Goal: Information Seeking & Learning: Learn about a topic

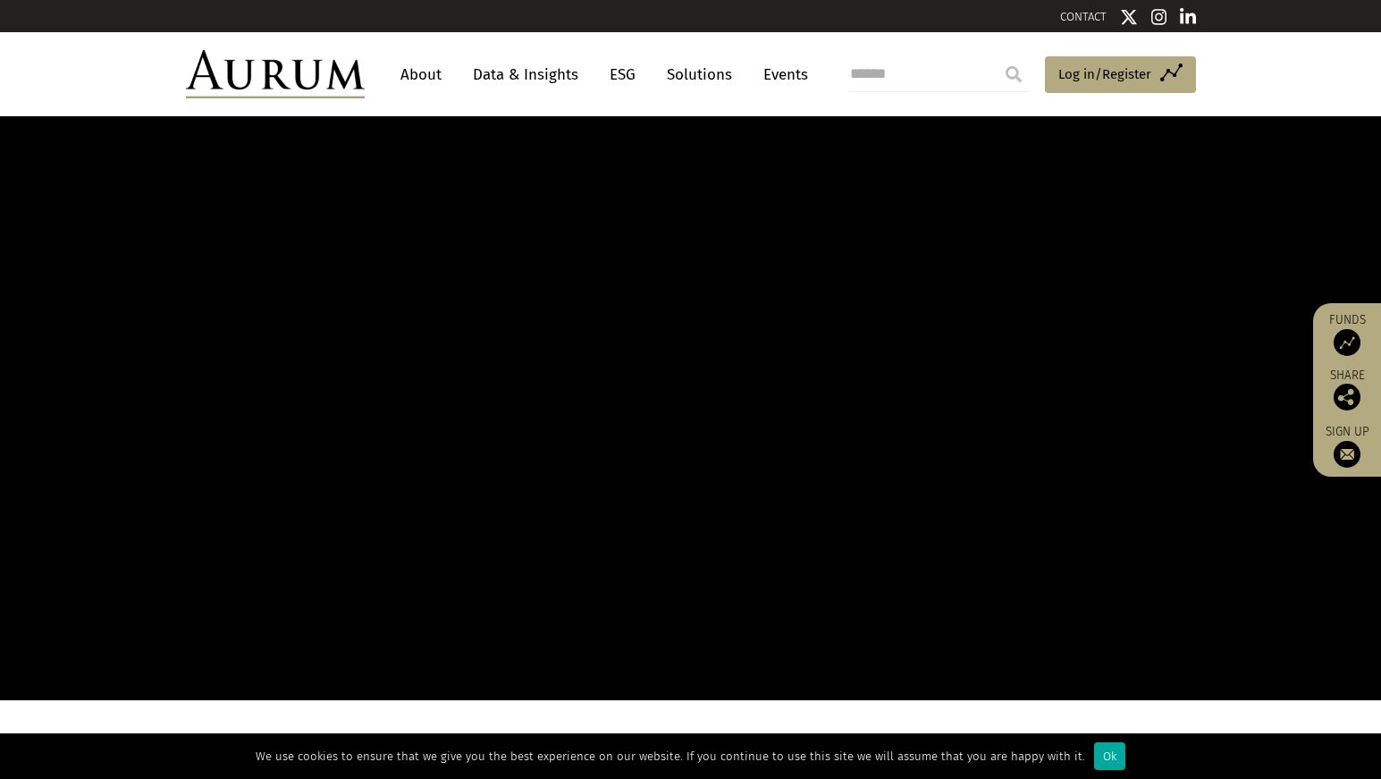
click at [529, 77] on link "Data & Insights" at bounding box center [525, 74] width 123 height 33
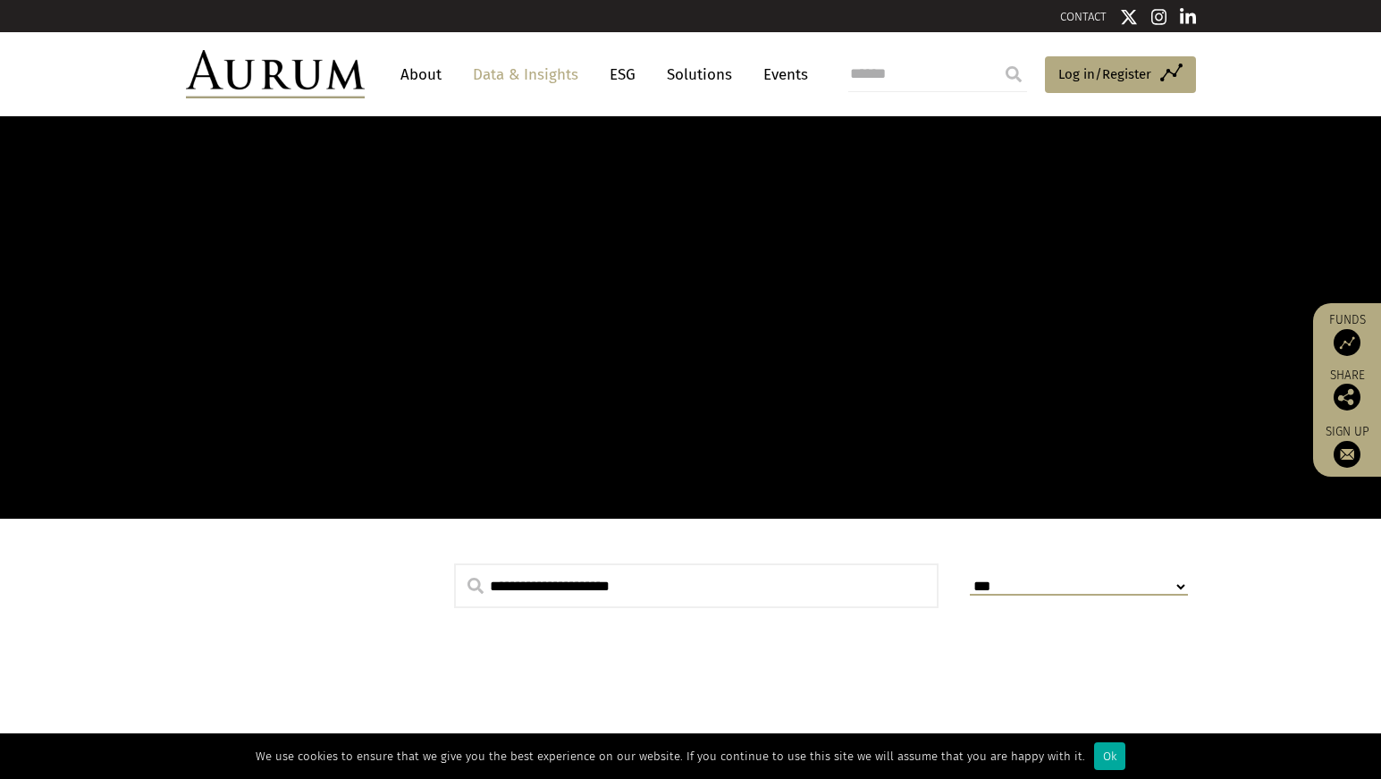
click at [513, 75] on link "Data & Insights" at bounding box center [525, 74] width 123 height 33
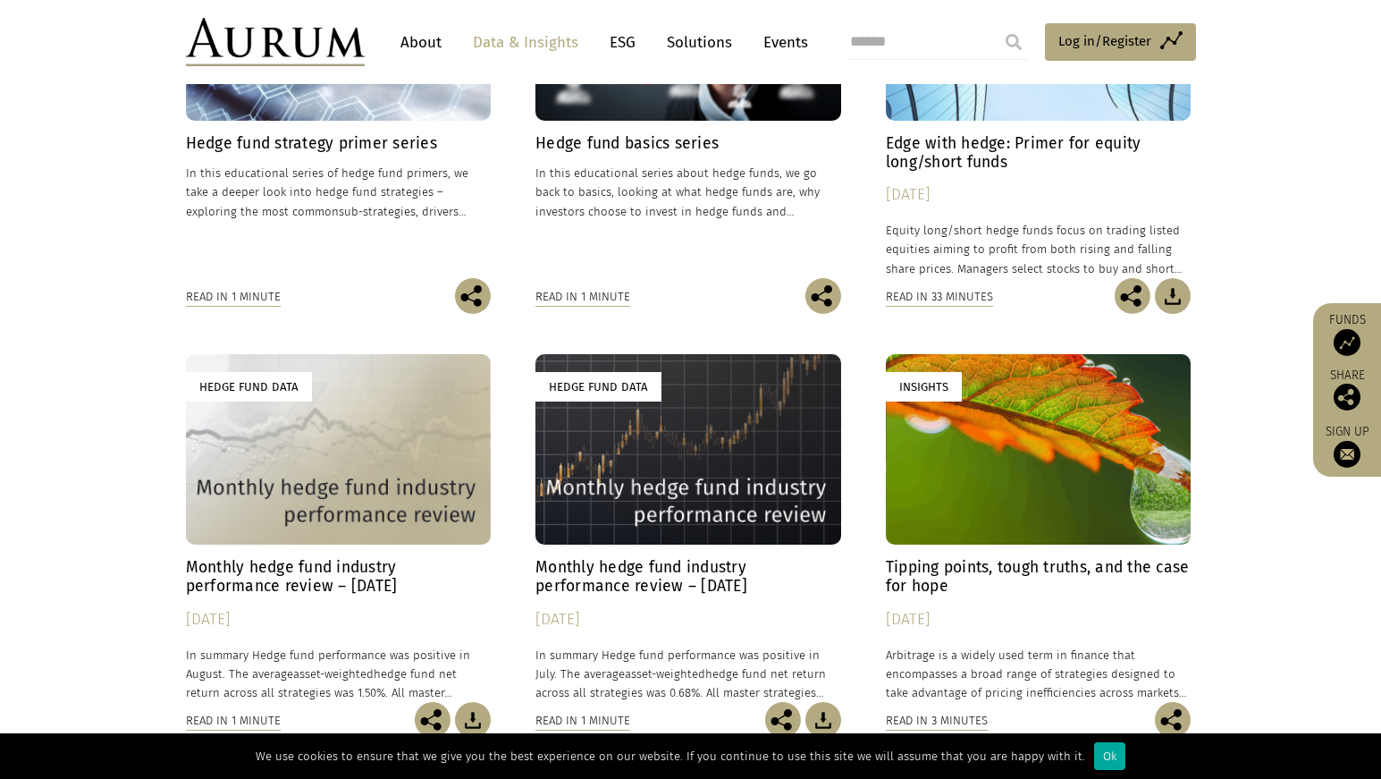
scroll to position [594, 0]
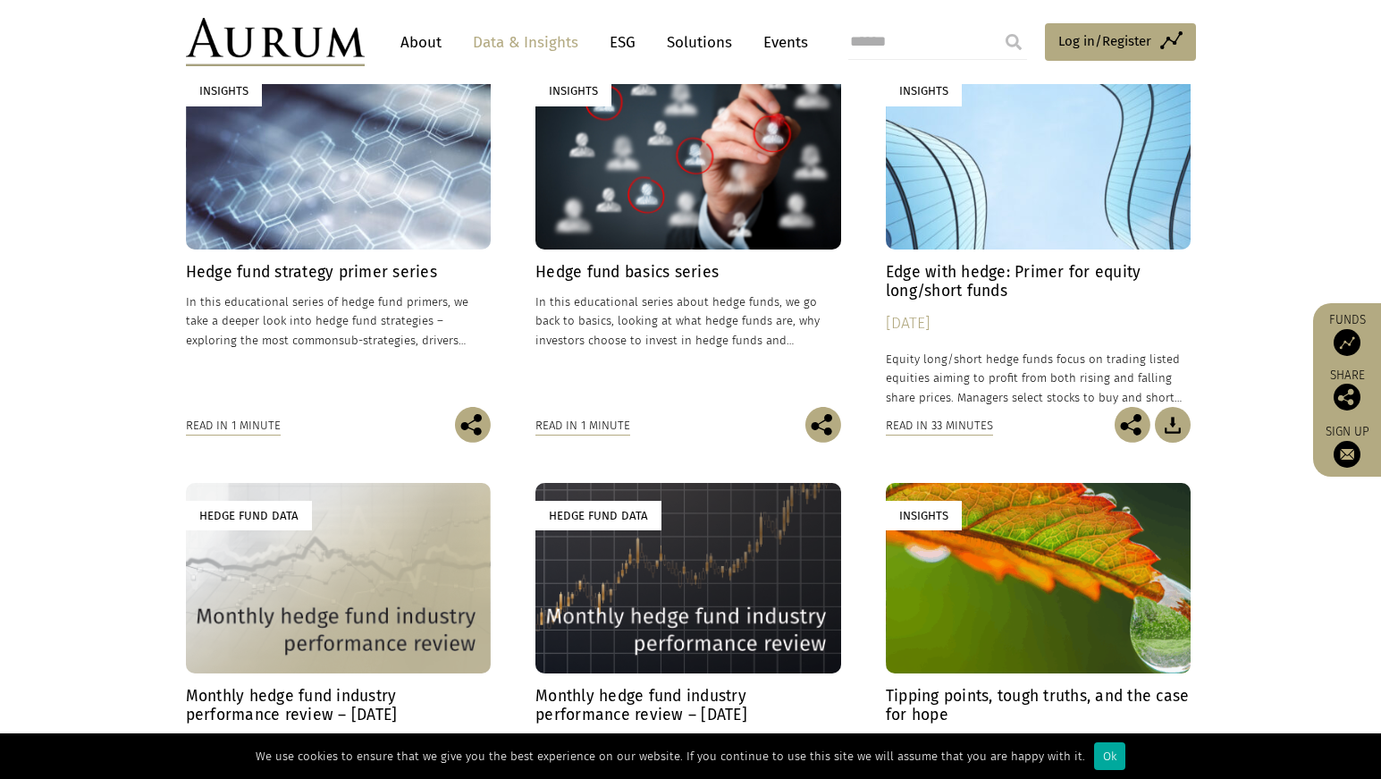
click at [644, 272] on h4 "Hedge fund basics series" at bounding box center [688, 272] width 306 height 19
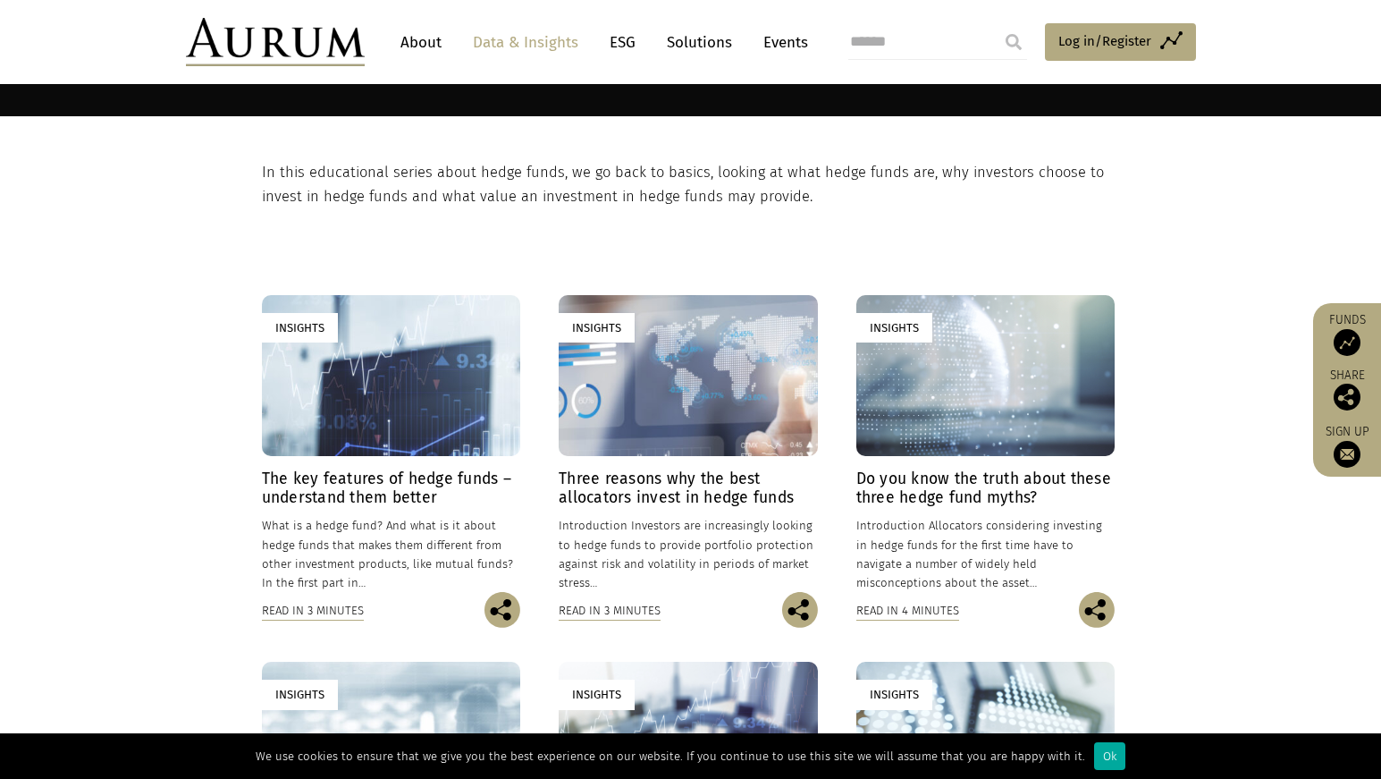
scroll to position [366, 0]
